Goal: Information Seeking & Learning: Find specific page/section

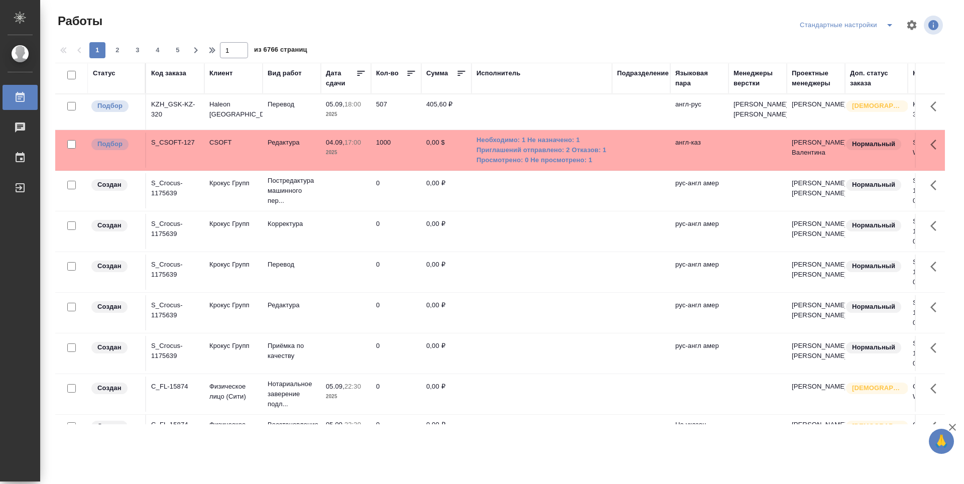
click at [647, 74] on div "Подразделение" at bounding box center [643, 73] width 52 height 10
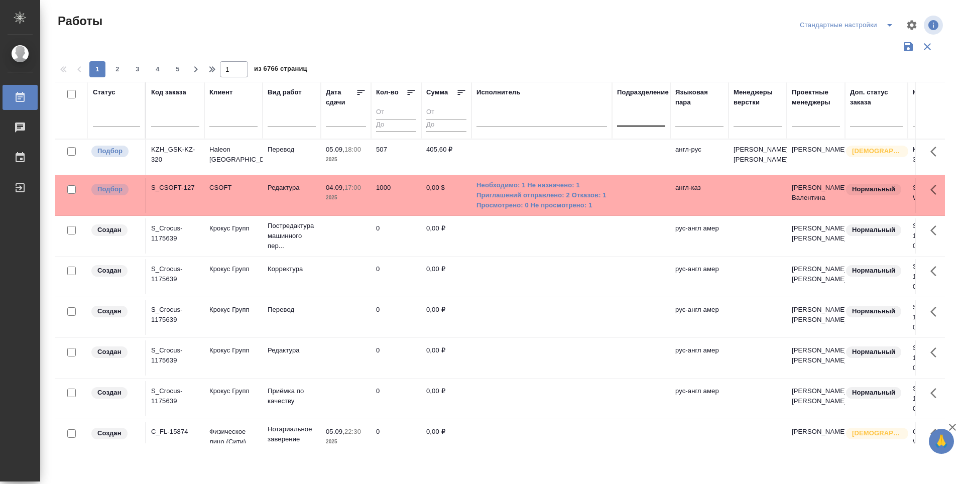
click at [652, 121] on div at bounding box center [641, 116] width 48 height 15
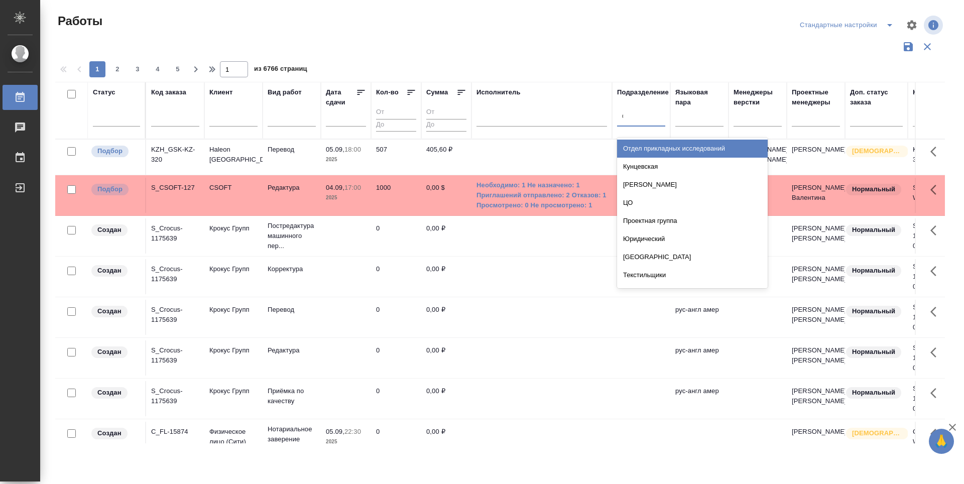
type input "dt"
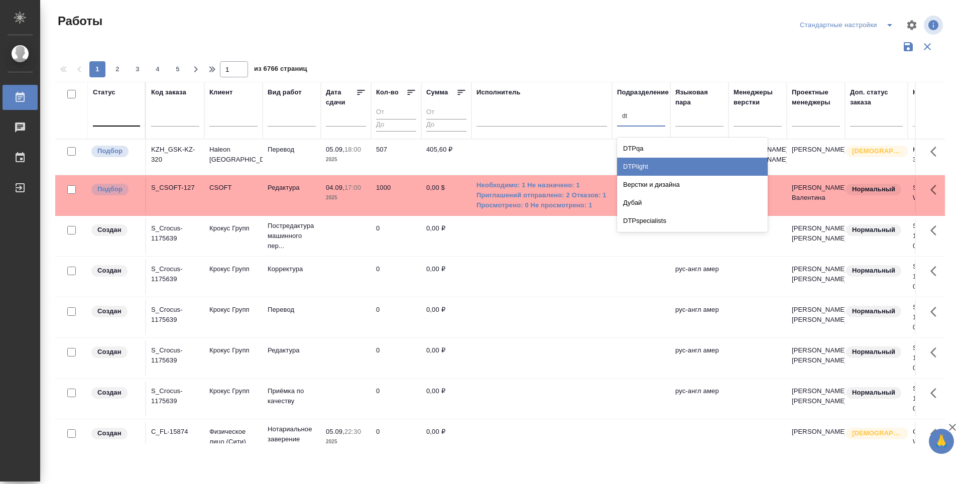
drag, startPoint x: 652, startPoint y: 162, endPoint x: 113, endPoint y: 119, distance: 541.2
click at [652, 162] on div "DTPlight" at bounding box center [692, 167] width 151 height 18
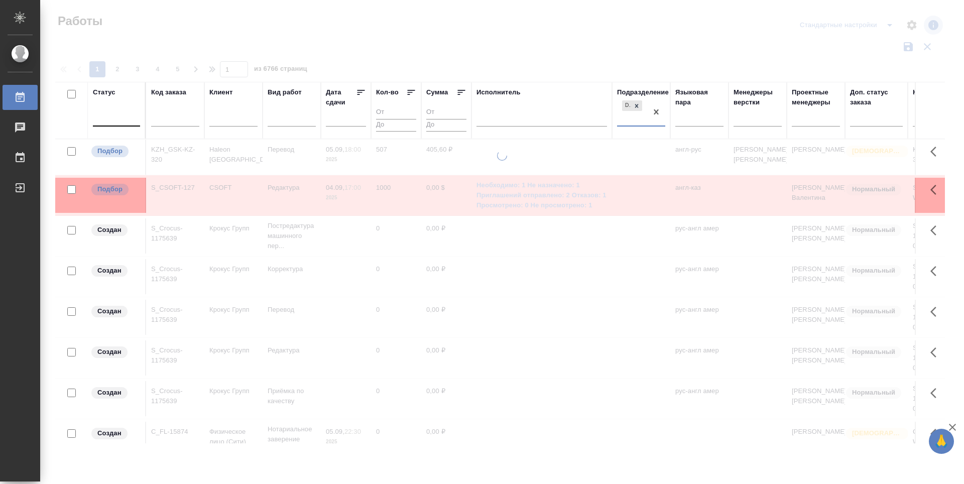
click at [123, 122] on div at bounding box center [116, 116] width 47 height 15
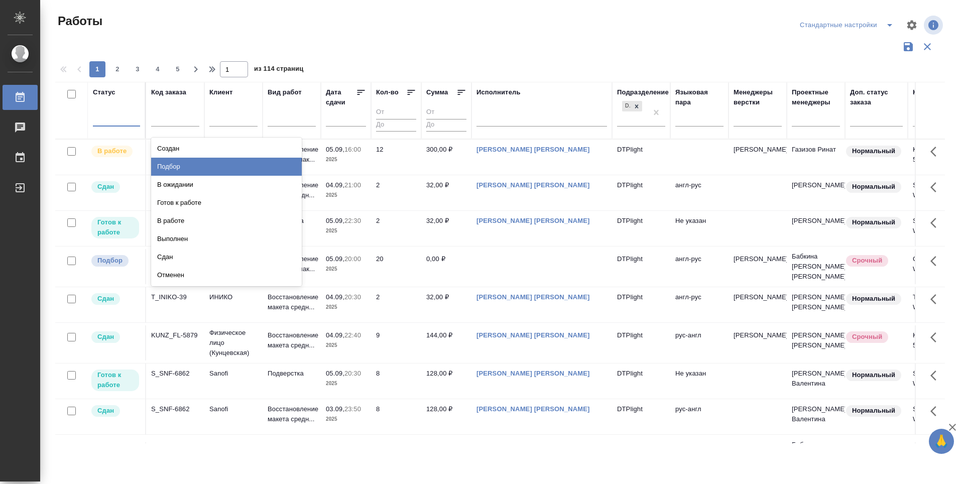
click at [265, 163] on div "Подбор" at bounding box center [226, 167] width 151 height 18
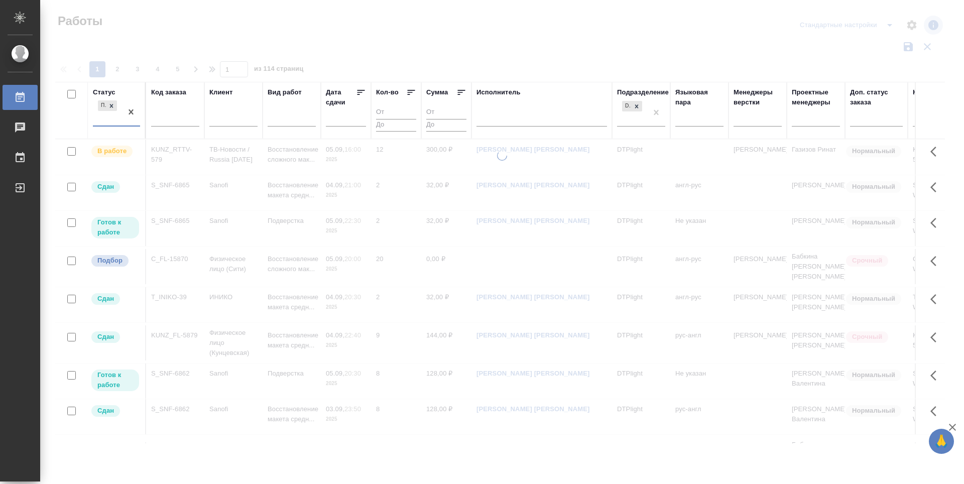
click at [101, 117] on div "Подбор" at bounding box center [107, 111] width 29 height 27
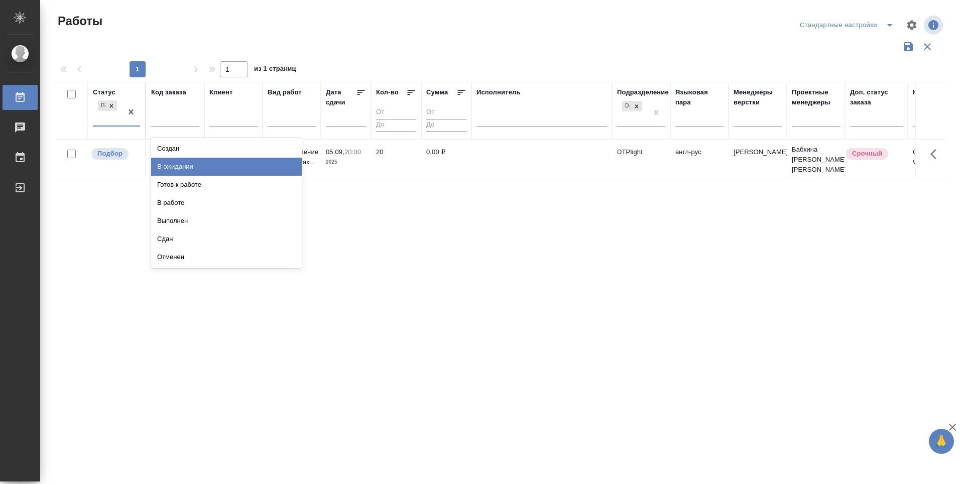
type input "u"
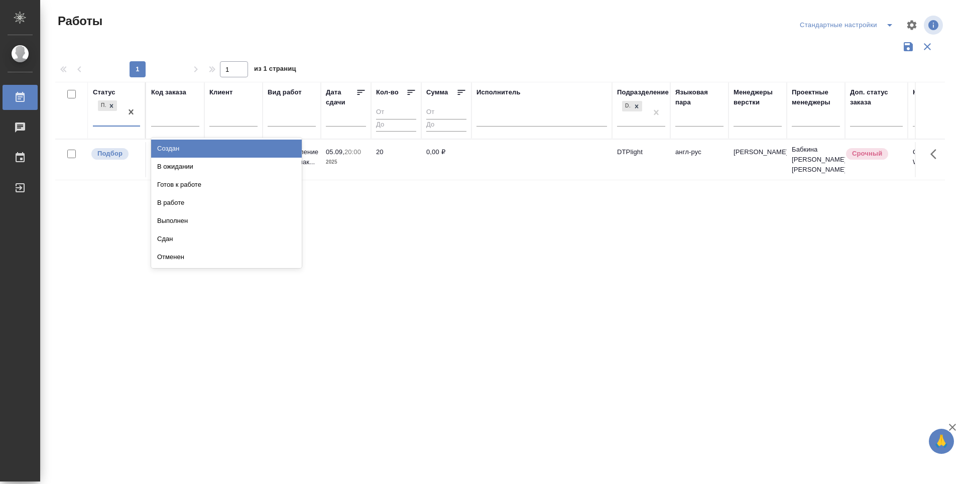
type input "г"
click at [202, 144] on div "Готов к работе" at bounding box center [226, 149] width 151 height 18
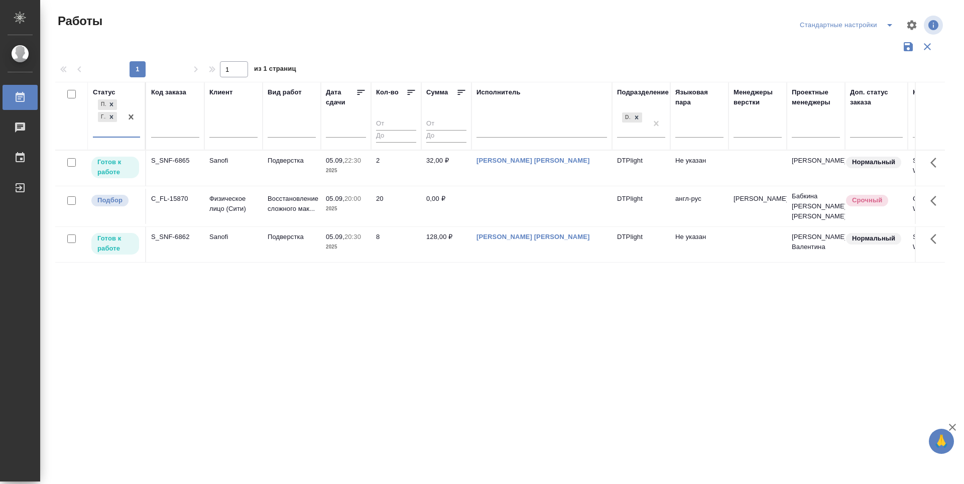
type input "в"
click at [182, 177] on div "В работе" at bounding box center [226, 178] width 151 height 18
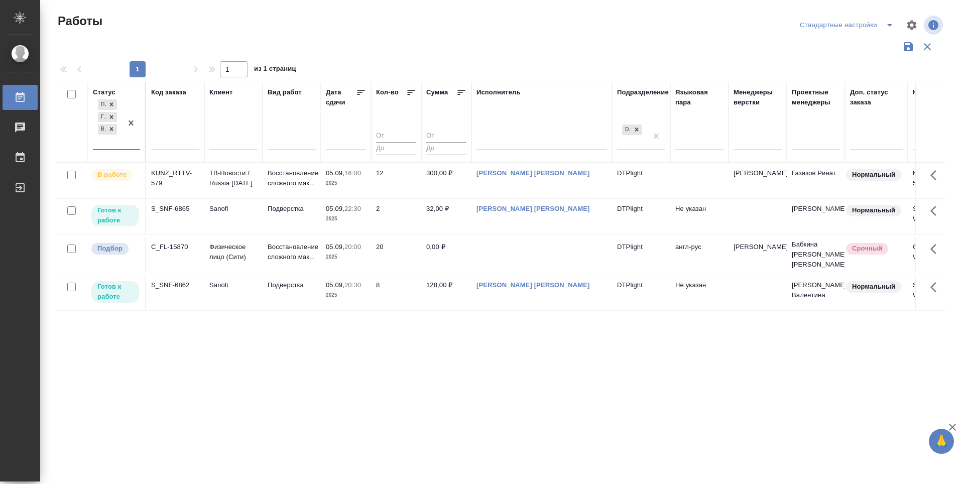
click at [319, 367] on div "Статус option В работе, selected. 0 results available. Select is focused ,type …" at bounding box center [499, 262] width 889 height 361
click at [356, 93] on icon at bounding box center [361, 92] width 10 height 10
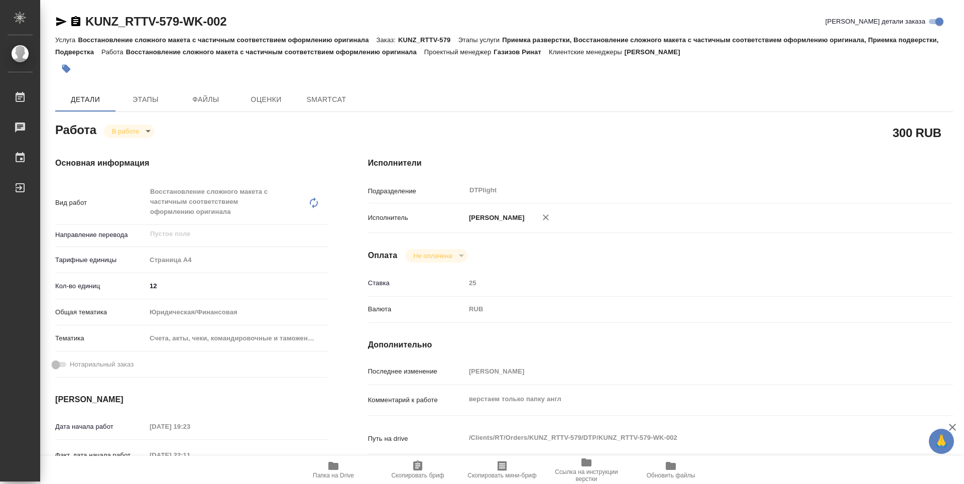
type textarea "x"
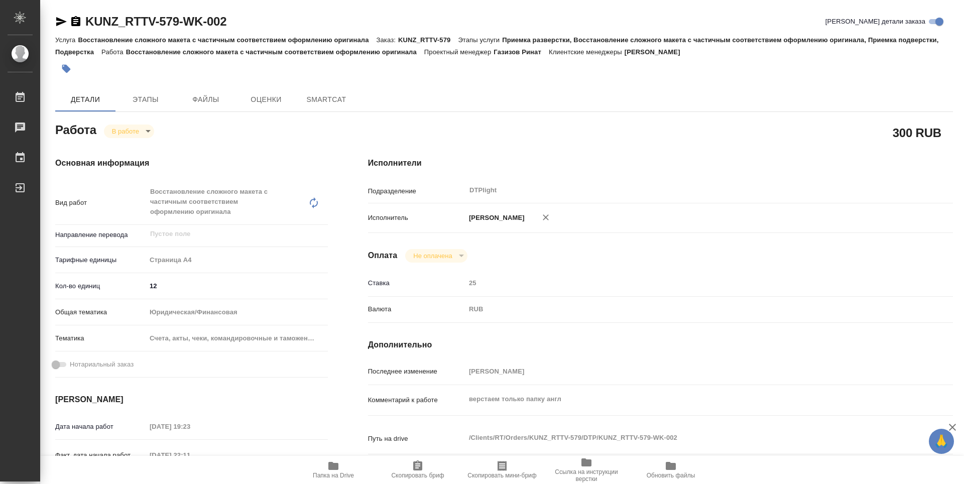
type textarea "x"
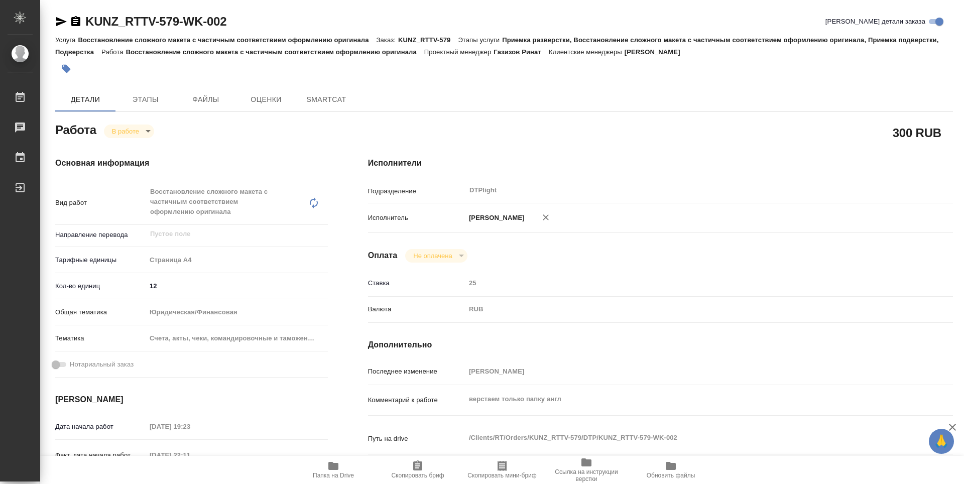
drag, startPoint x: 250, startPoint y: 24, endPoint x: 89, endPoint y: 25, distance: 161.6
click at [84, 23] on div "KUNZ_RTTV-579-WK-002 [PERSON_NAME] детали заказа" at bounding box center [503, 22] width 897 height 16
type textarea "x"
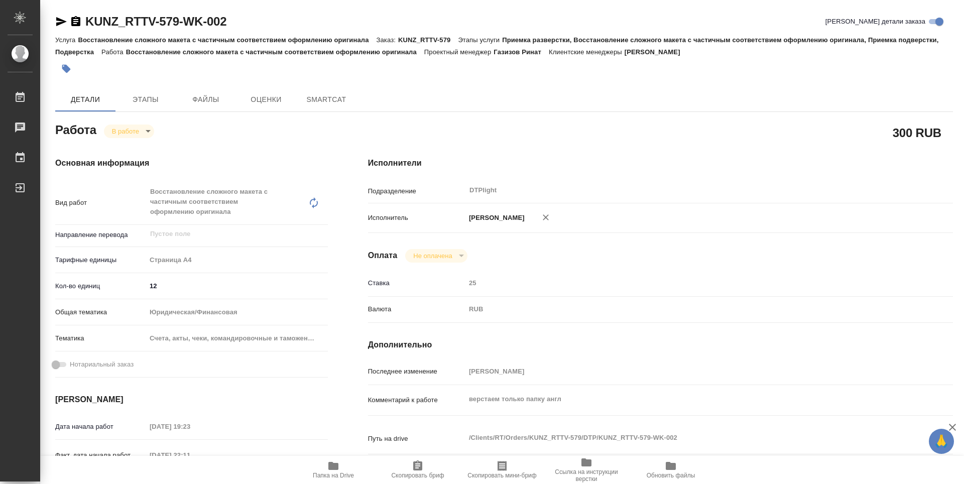
type textarea "x"
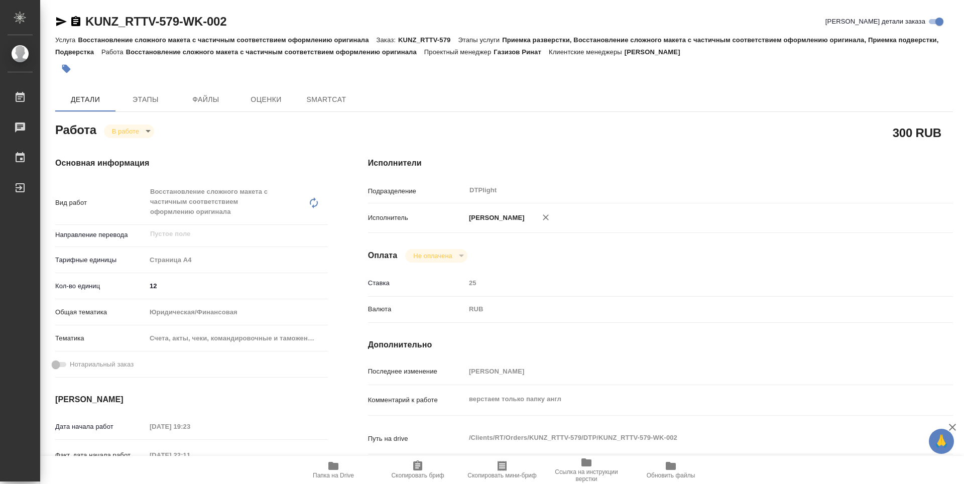
type textarea "x"
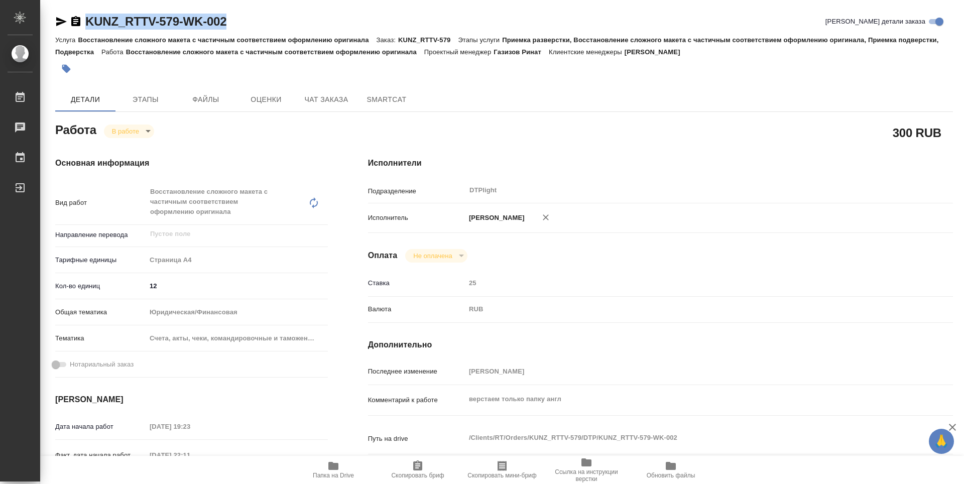
type textarea "x"
drag, startPoint x: 246, startPoint y: 26, endPoint x: 84, endPoint y: 23, distance: 162.6
click at [84, 23] on div "KUNZ_RTTV-579-WK-002 [PERSON_NAME] детали заказа" at bounding box center [503, 22] width 897 height 16
copy link "KUNZ_RTTV-579-WK-002"
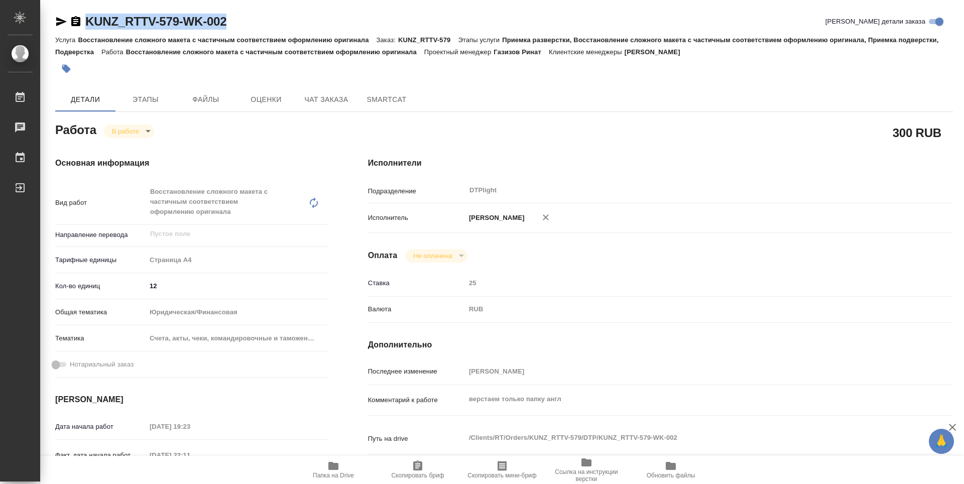
type textarea "x"
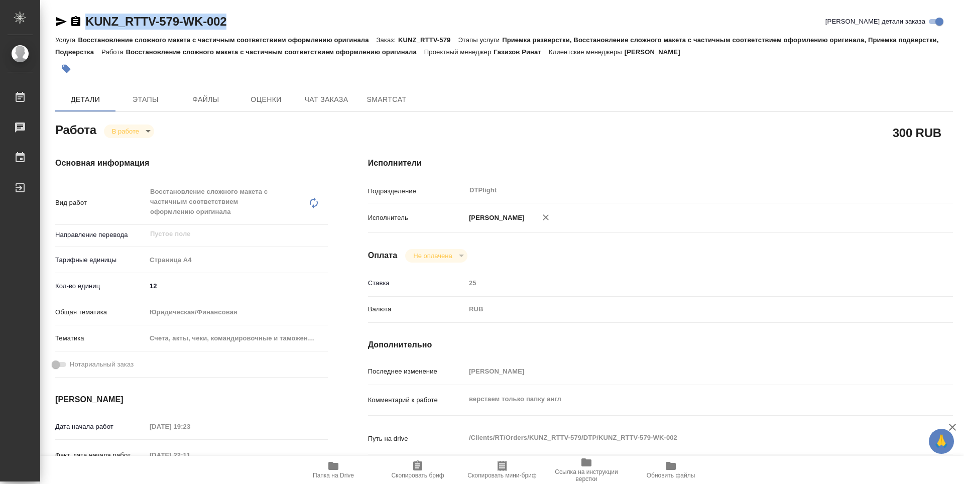
type textarea "x"
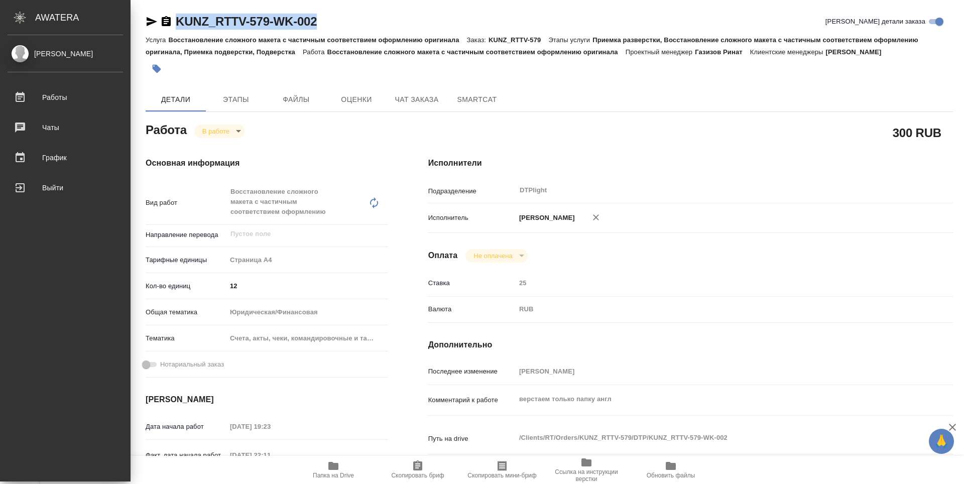
type textarea "x"
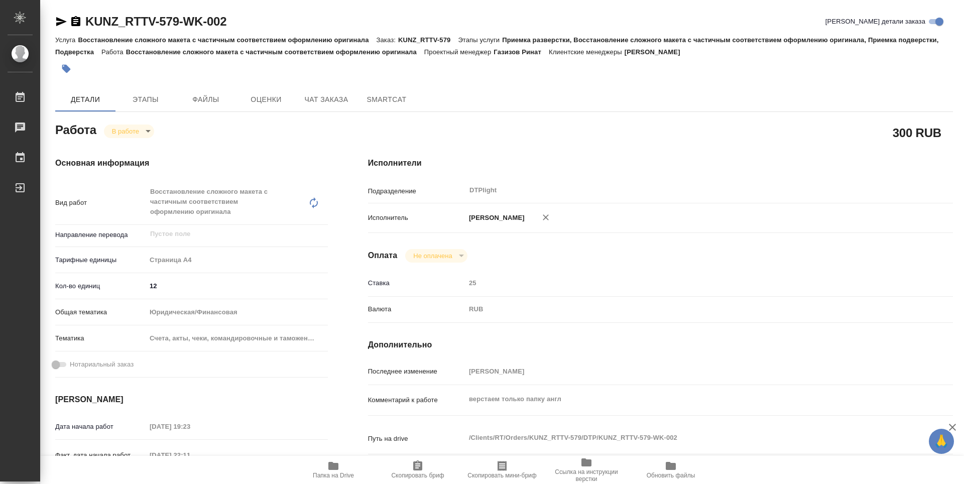
click at [462, 90] on div "Детали Этапы Файлы Оценки Чат заказа SmartCat" at bounding box center [503, 99] width 897 height 24
click at [485, 114] on div "300 RUB" at bounding box center [660, 132] width 625 height 65
